Goal: Download file/media

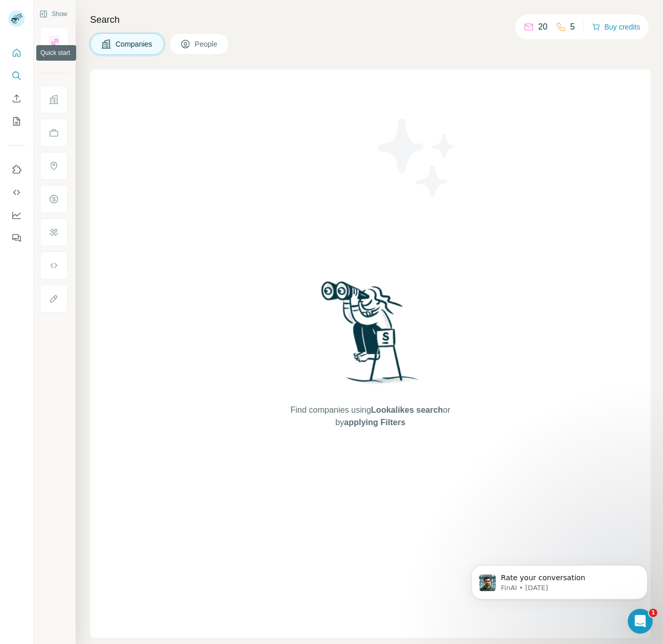
click at [11, 59] on button "Quick start" at bounding box center [16, 53] width 17 height 19
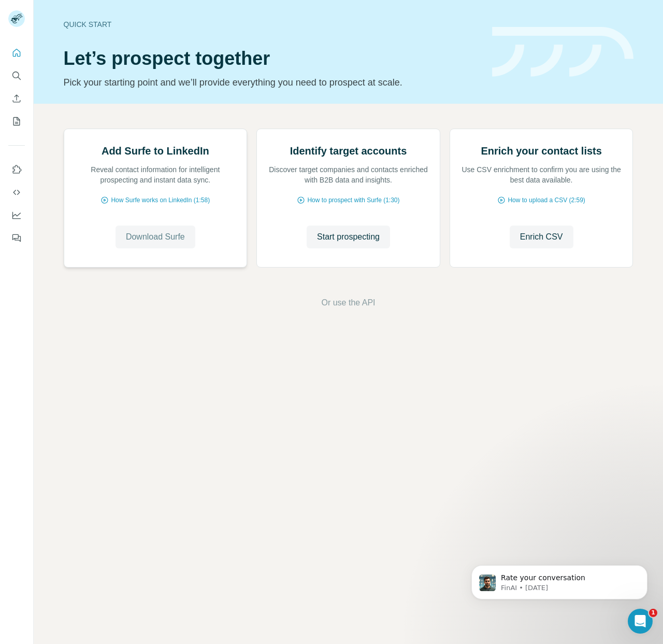
click at [166, 243] on span "Download Surfe" at bounding box center [155, 237] width 59 height 12
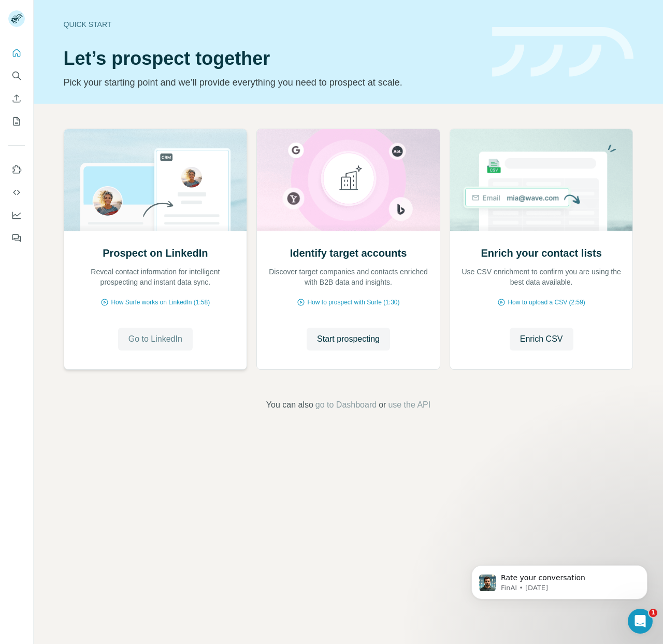
click at [168, 335] on span "Go to LinkedIn" at bounding box center [156, 339] width 54 height 12
